Goal: Find specific page/section: Find specific page/section

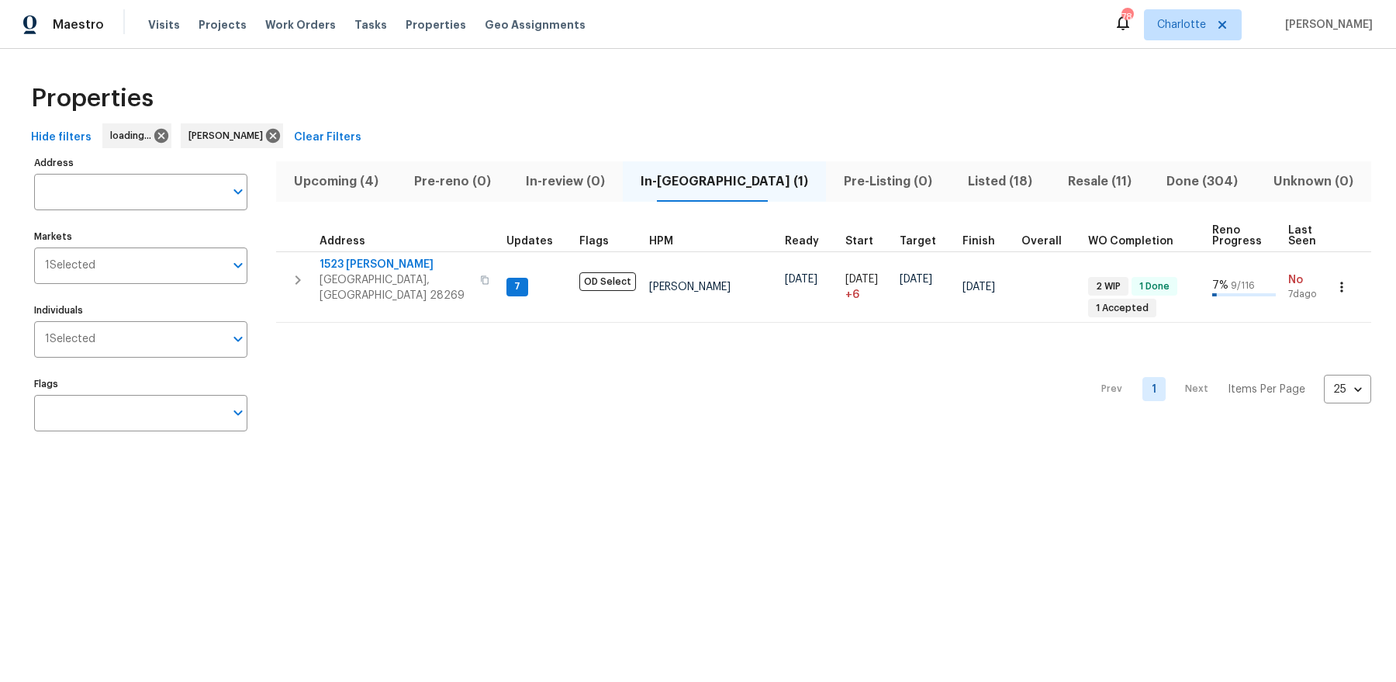
click at [326, 185] on span "Upcoming (4)" at bounding box center [336, 182] width 102 height 22
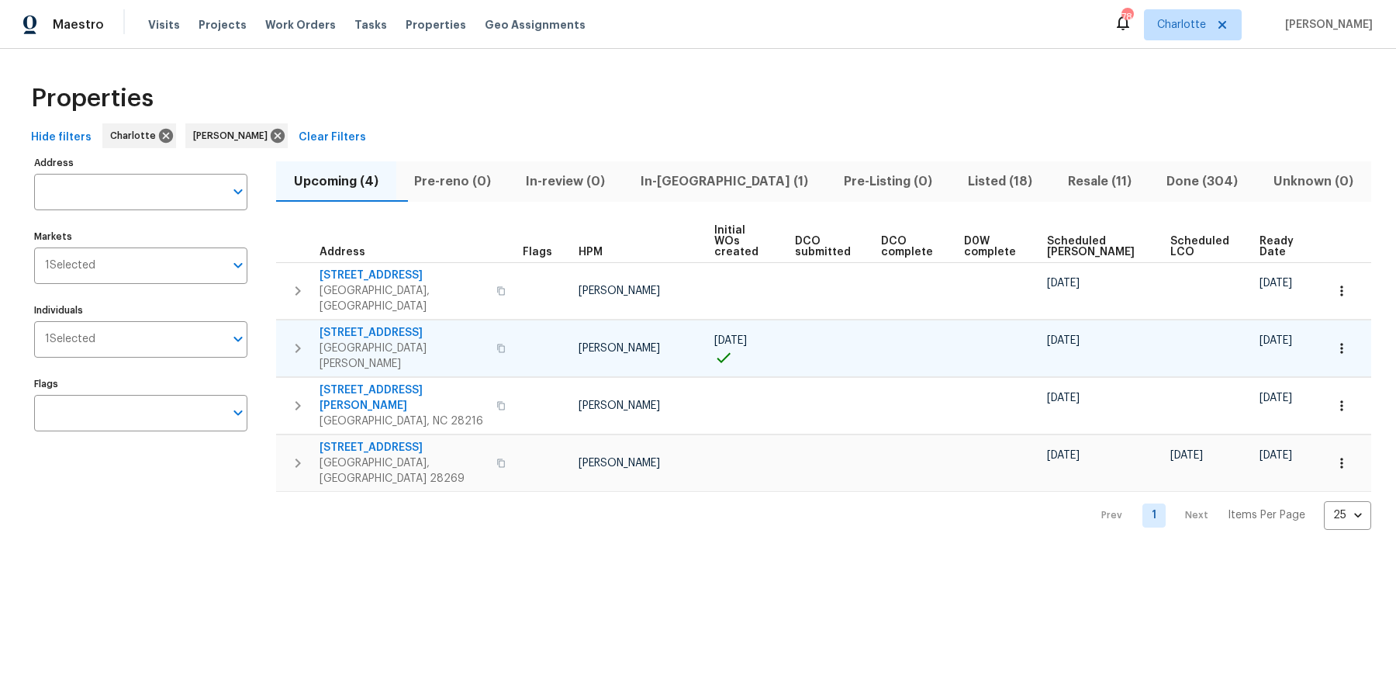
click at [395, 325] on span "[STREET_ADDRESS]" at bounding box center [402, 333] width 167 height 16
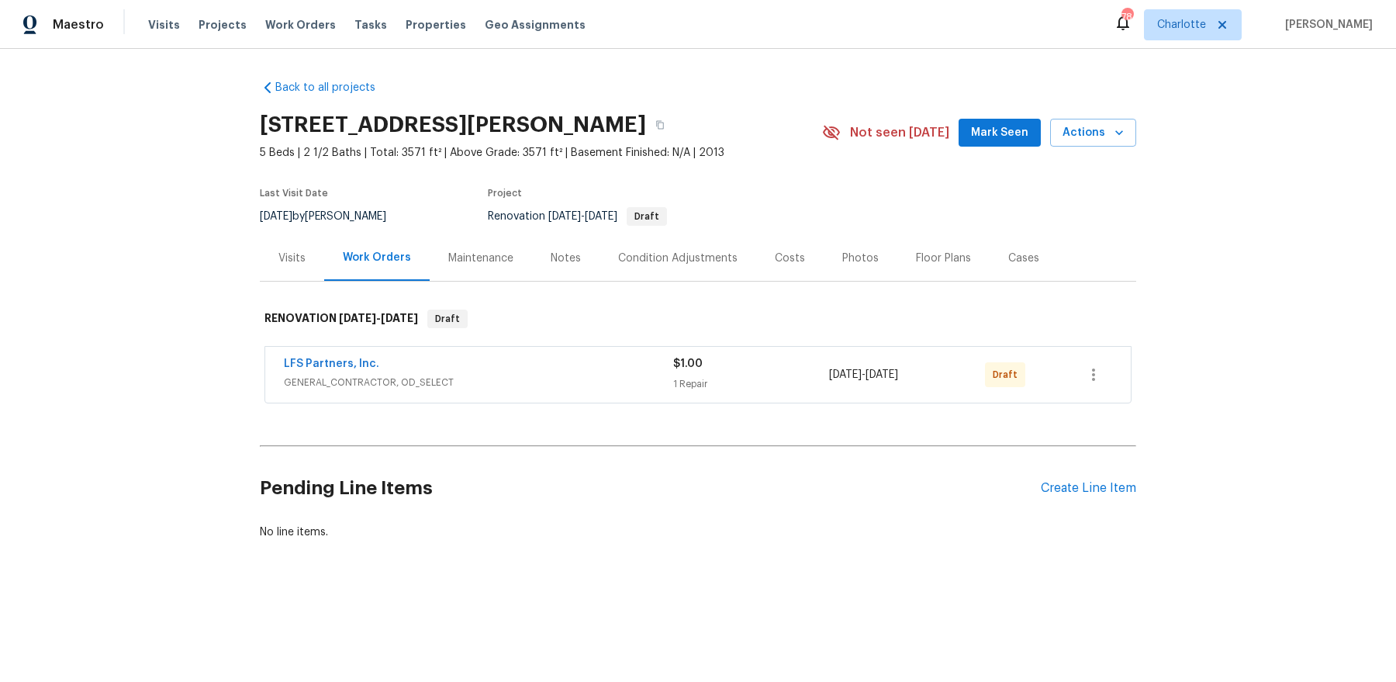
click at [842, 261] on div "Photos" at bounding box center [860, 258] width 36 height 16
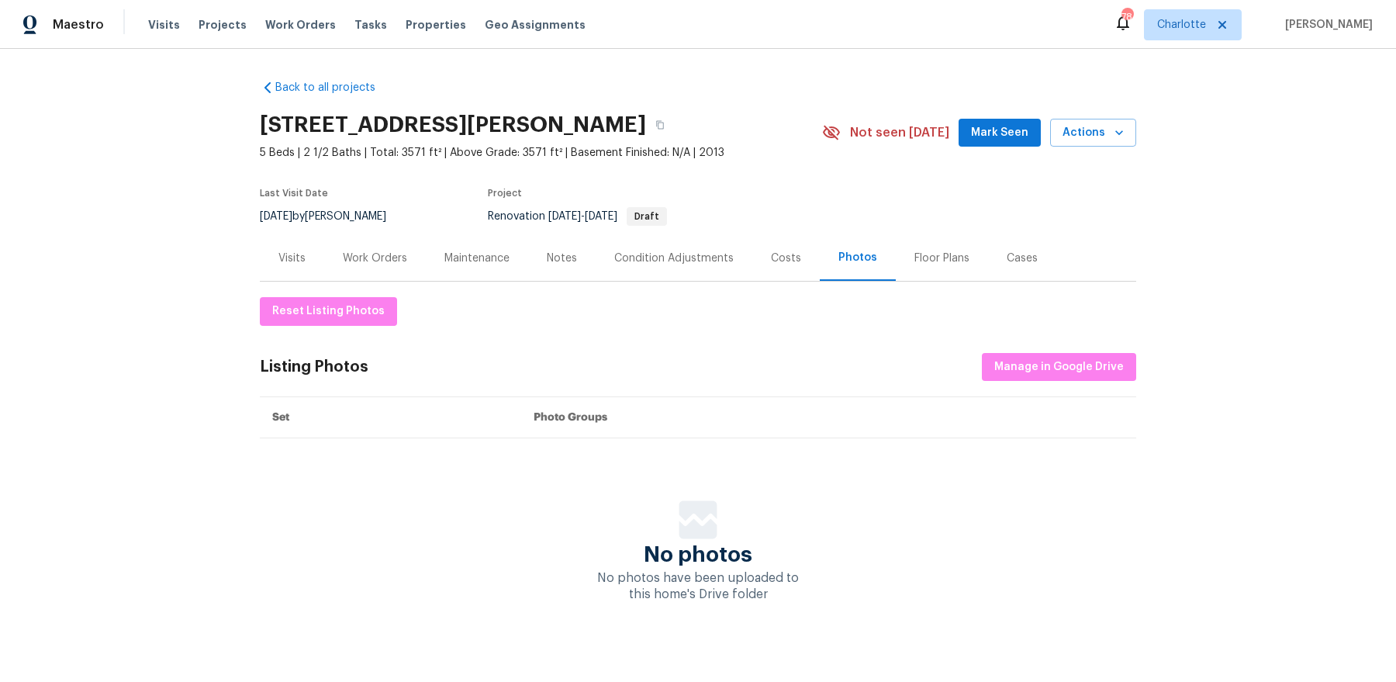
click at [782, 266] on div "Costs" at bounding box center [785, 258] width 67 height 46
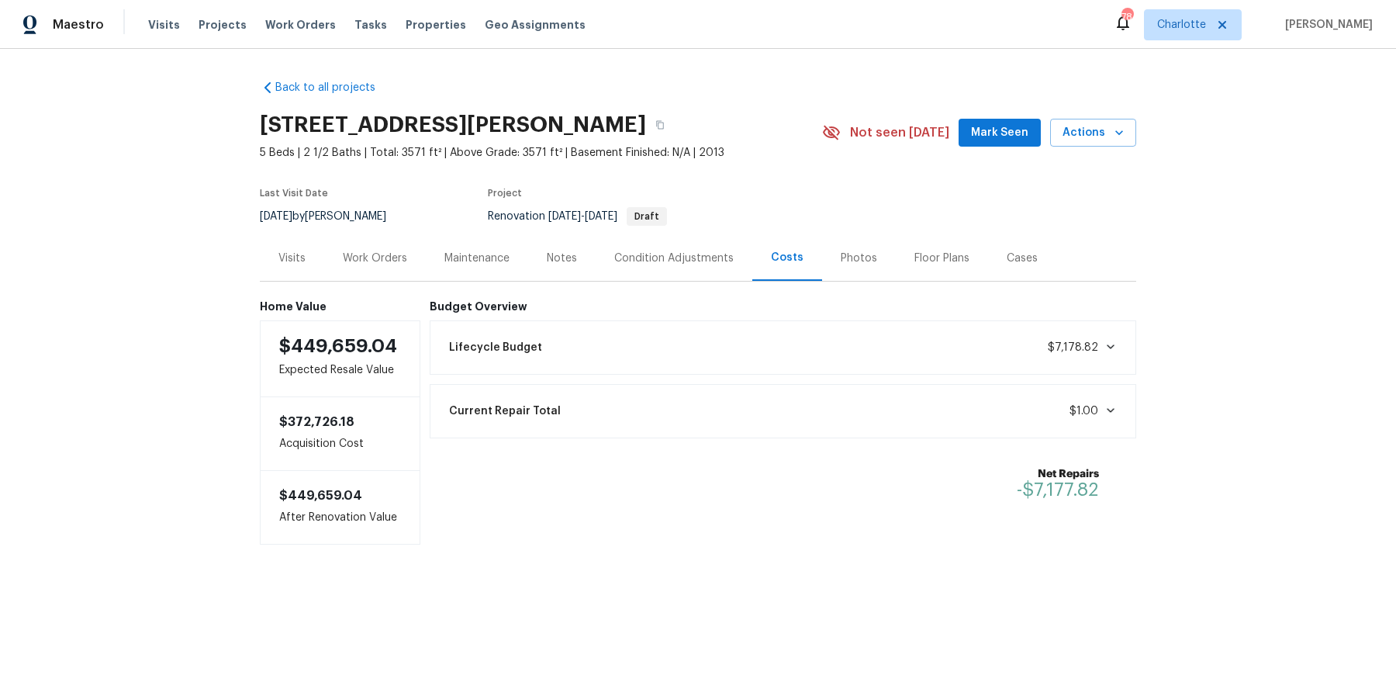
click at [713, 256] on div "Condition Adjustments" at bounding box center [673, 258] width 119 height 16
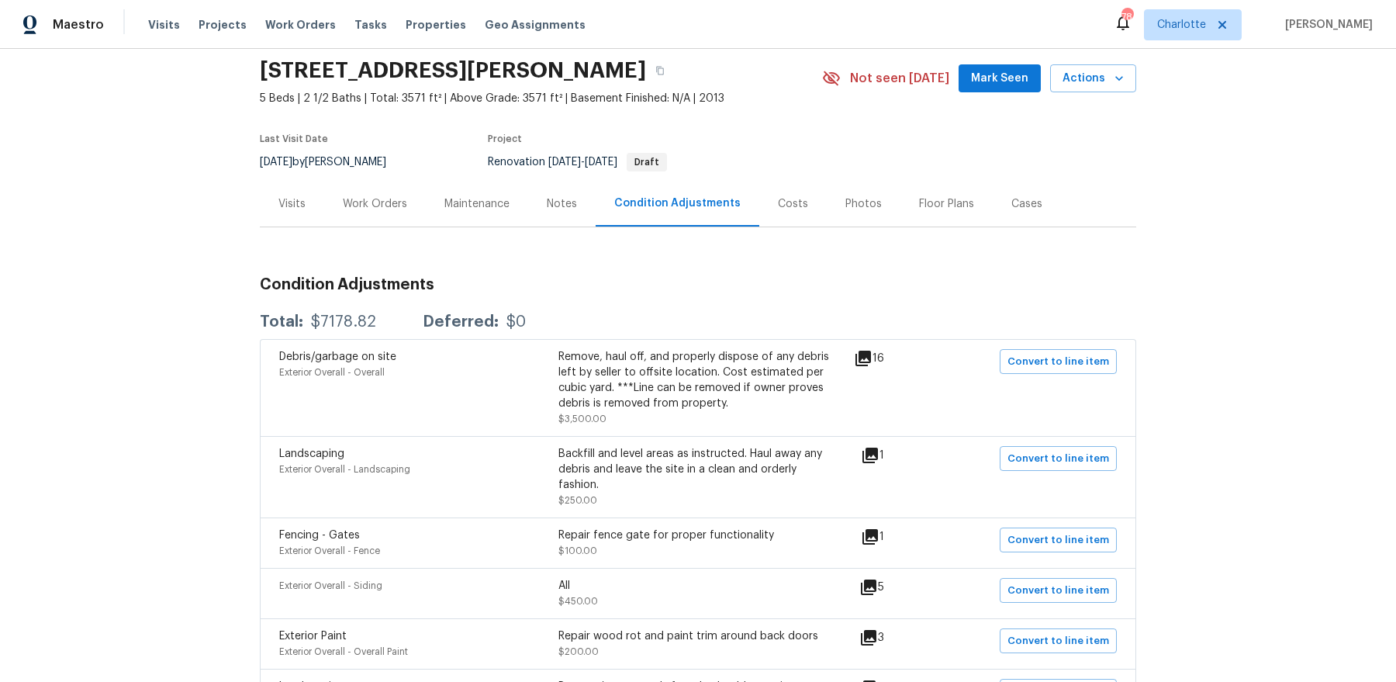
scroll to position [59, 0]
